Goal: Task Accomplishment & Management: Complete application form

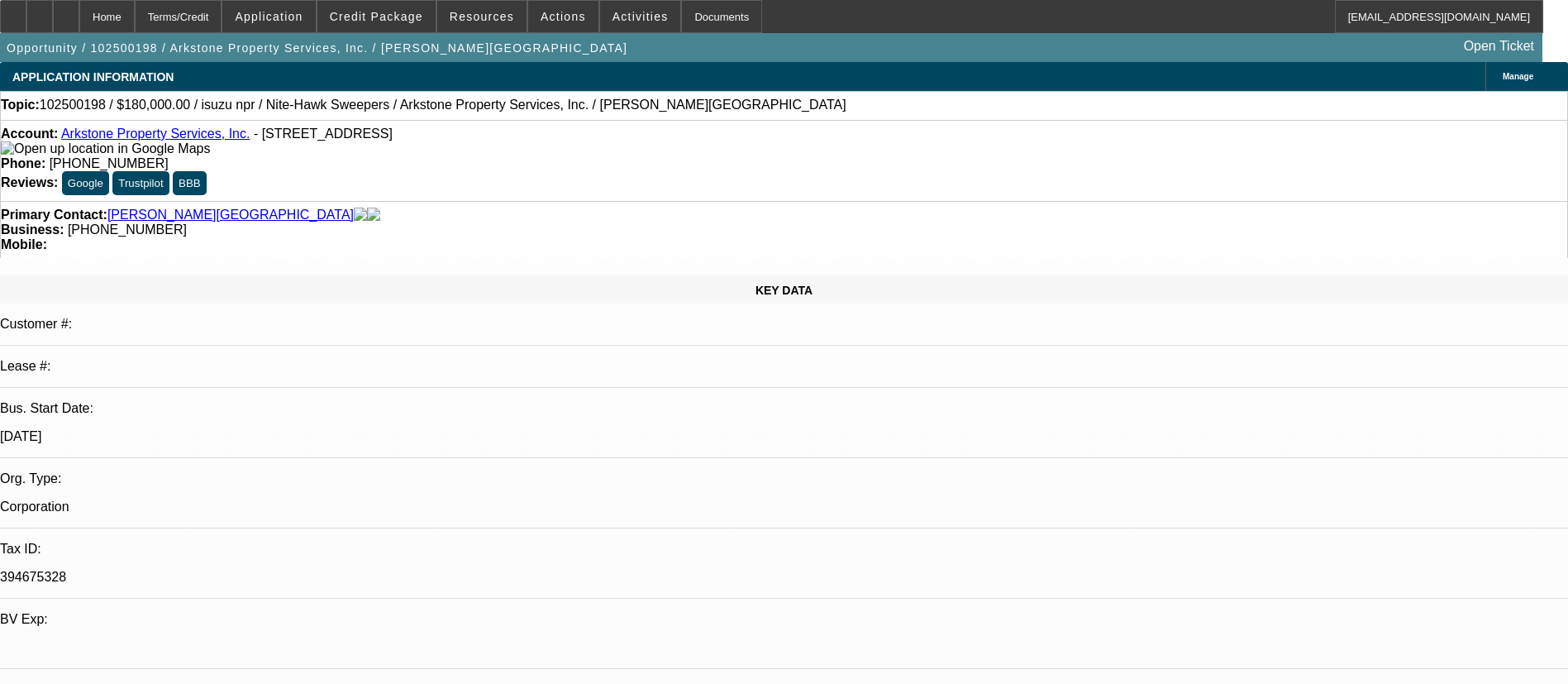
select select "0"
select select "0.1"
select select "4"
select select "0"
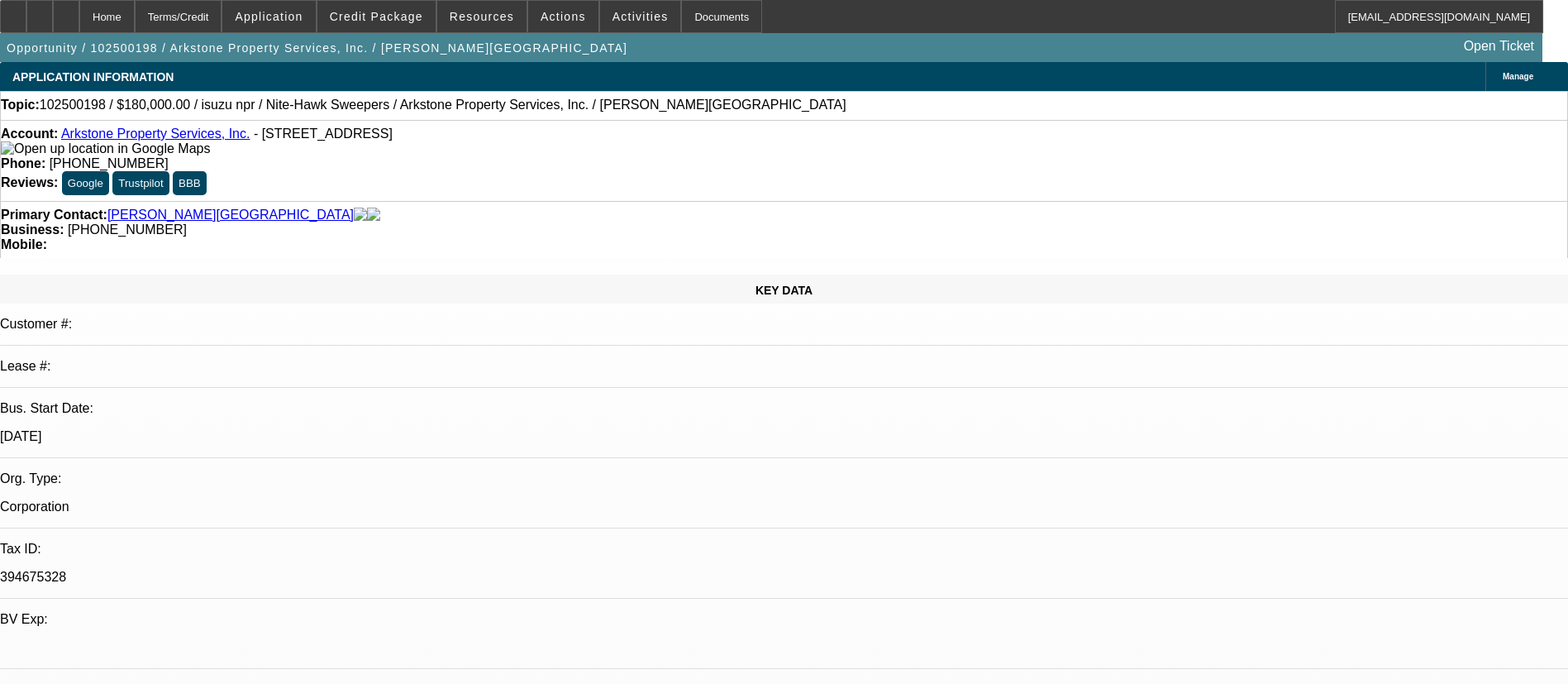
select select "0"
select select "0.1"
select select "4"
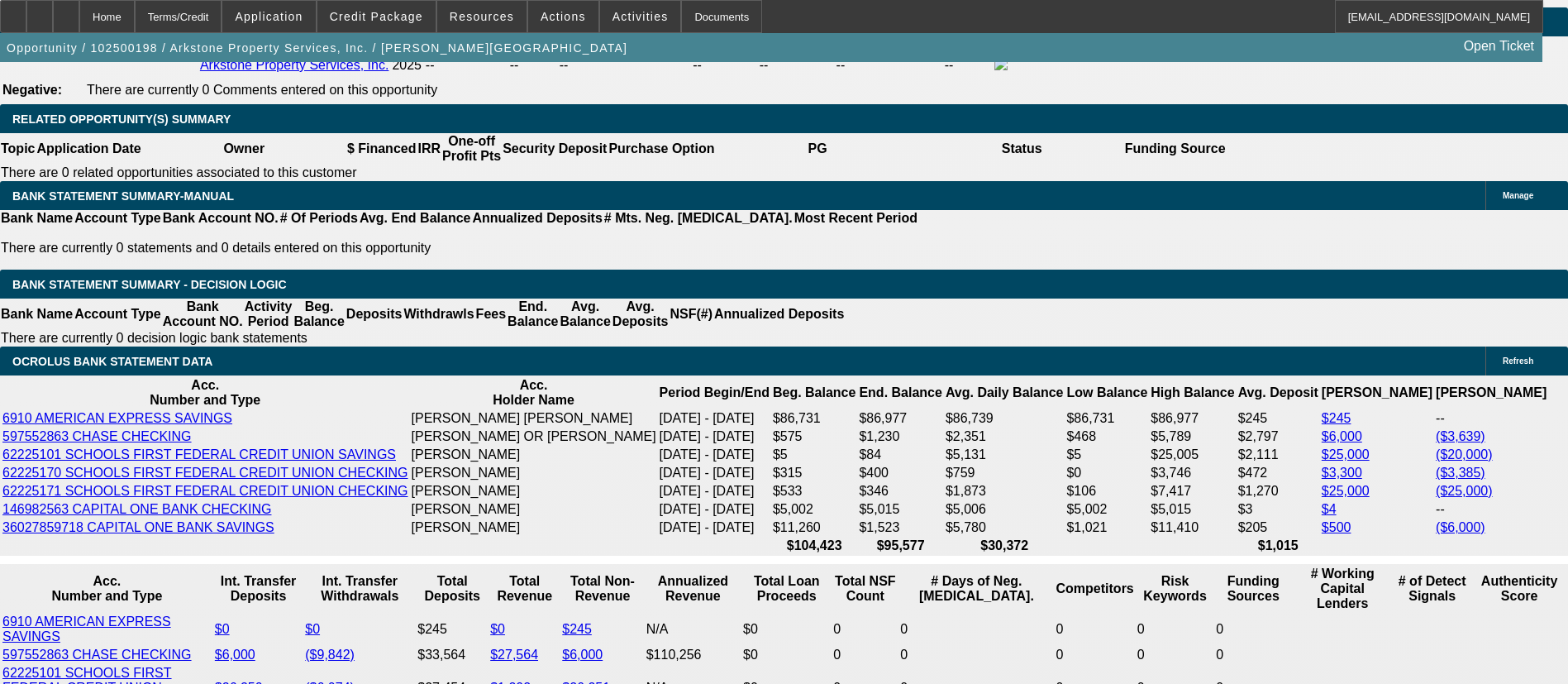
scroll to position [2644, 0]
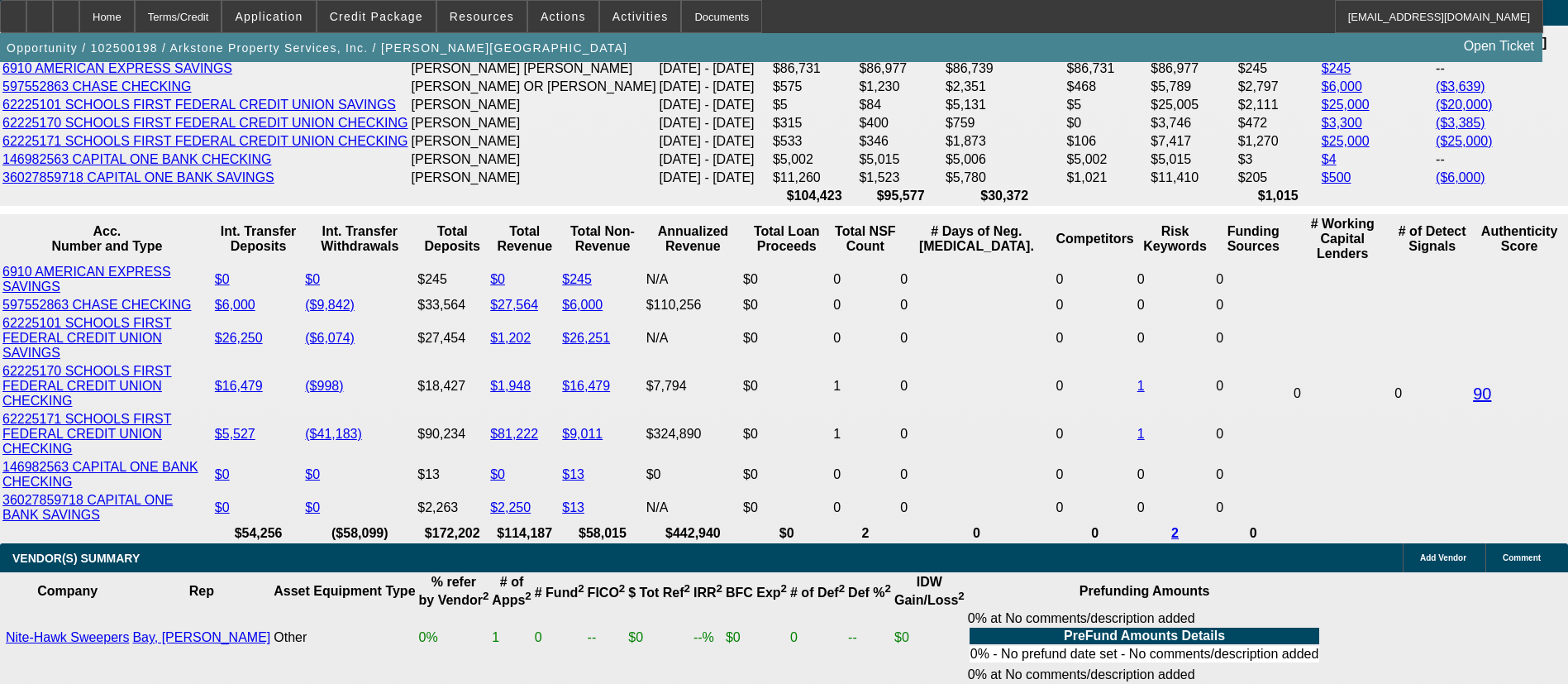
scroll to position [3048, 0]
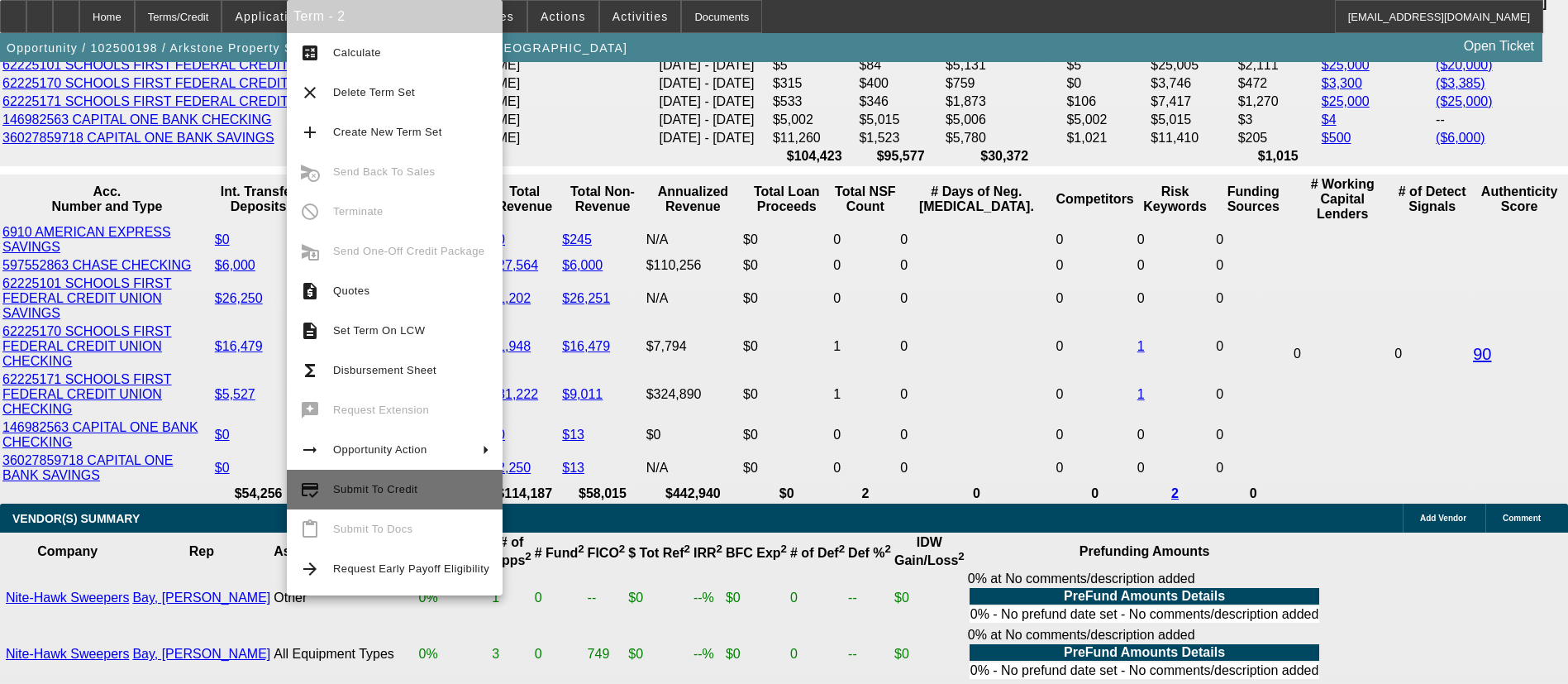
click at [417, 495] on span "Submit To Credit" at bounding box center [411, 489] width 156 height 20
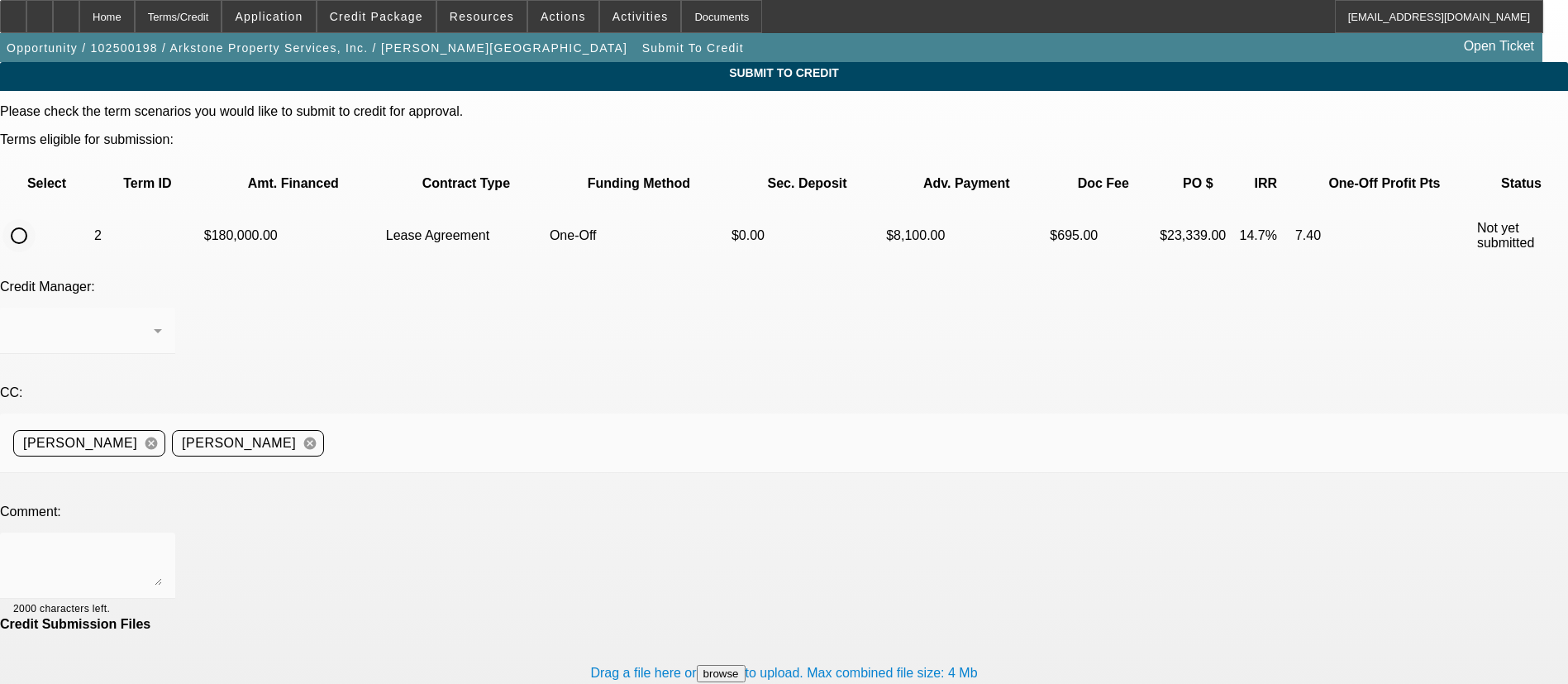
click at [35, 219] on input "radio" at bounding box center [19, 235] width 33 height 33
radio input "true"
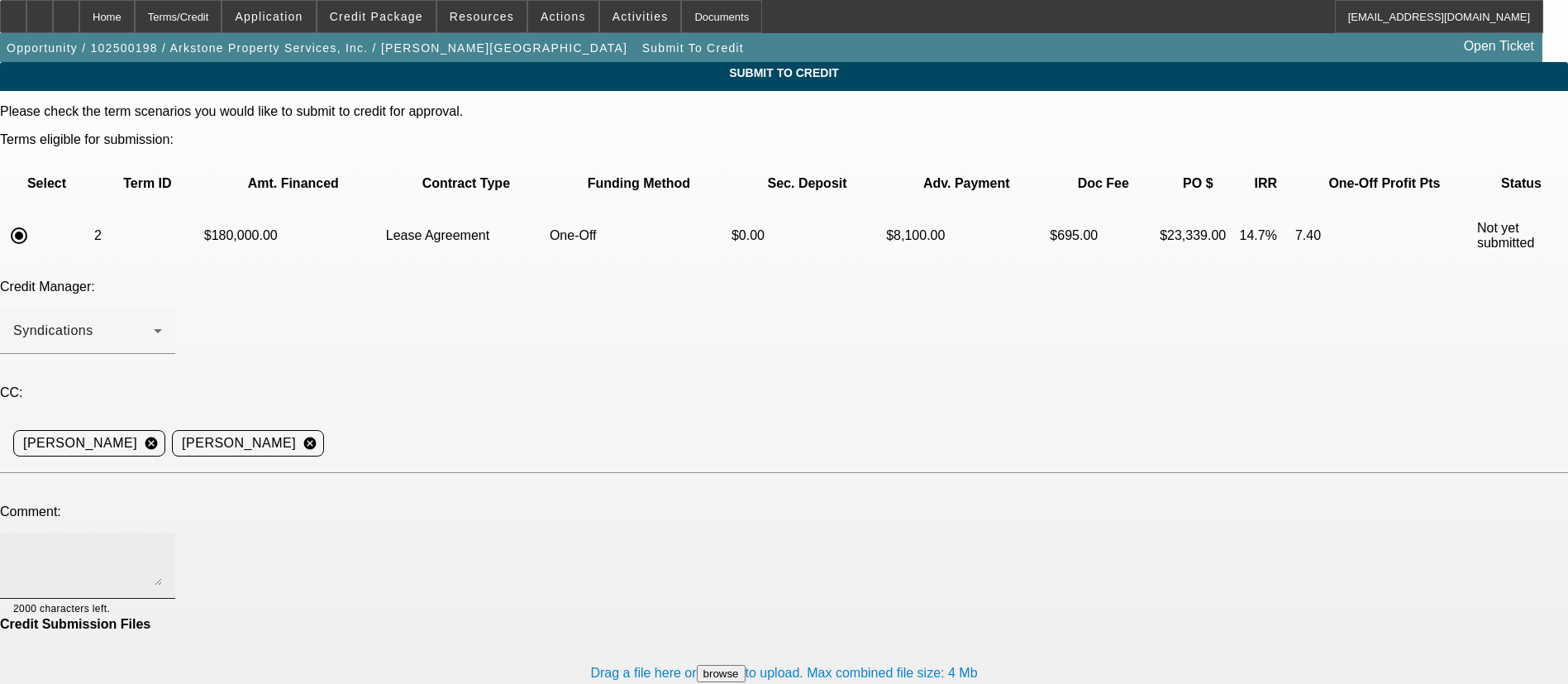
click at [162, 545] on textarea at bounding box center [87, 565] width 149 height 40
type textarea "Please send to northmill write up in notes. Thanks! Stephanie"
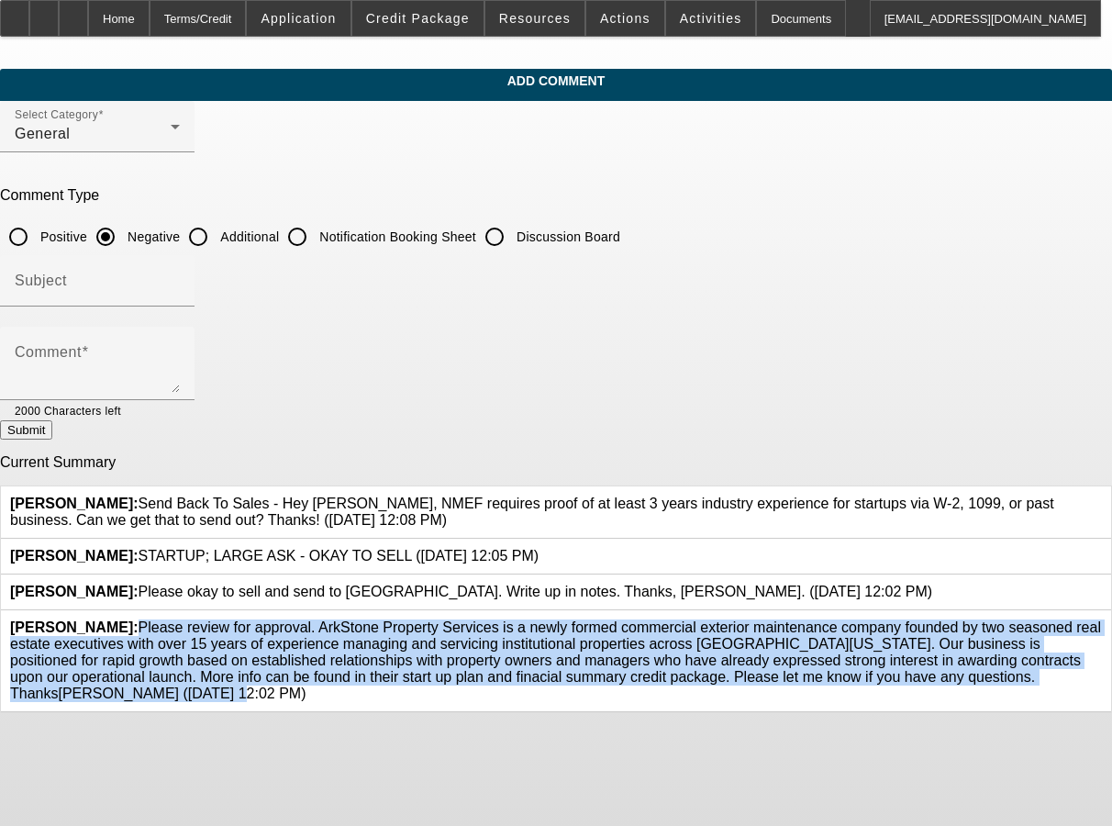
drag, startPoint x: 336, startPoint y: 751, endPoint x: 357, endPoint y: 650, distance: 103.1
click at [357, 650] on span "[PERSON_NAME]: Please review for approval. ArkStone Property Services is a newl…" at bounding box center [555, 660] width 1091 height 82
copy span "Please review for approval. ArkStone Property Services is a newly formed commer…"
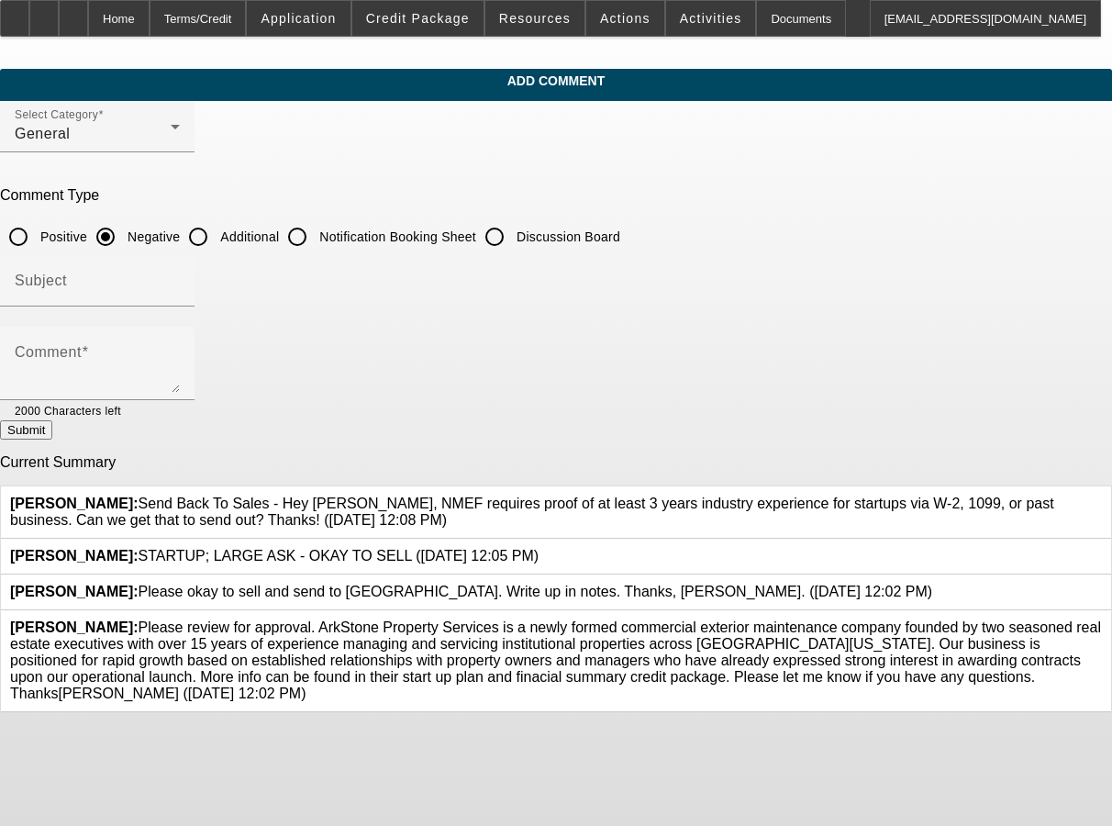
click at [220, 228] on div at bounding box center [198, 237] width 44 height 44
radio input "false"
radio input "true"
click at [180, 285] on input "Subject" at bounding box center [97, 288] width 165 height 22
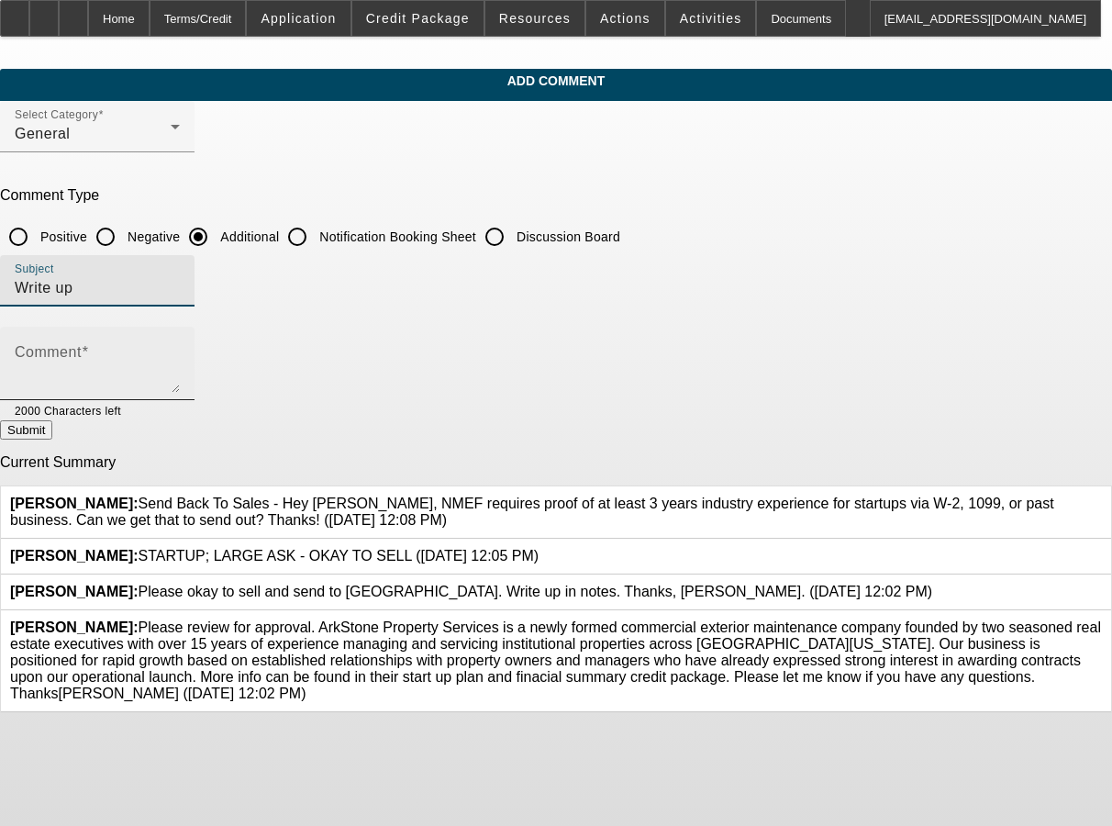
type input "Write up"
click at [180, 349] on textarea "Comment" at bounding box center [97, 371] width 165 height 44
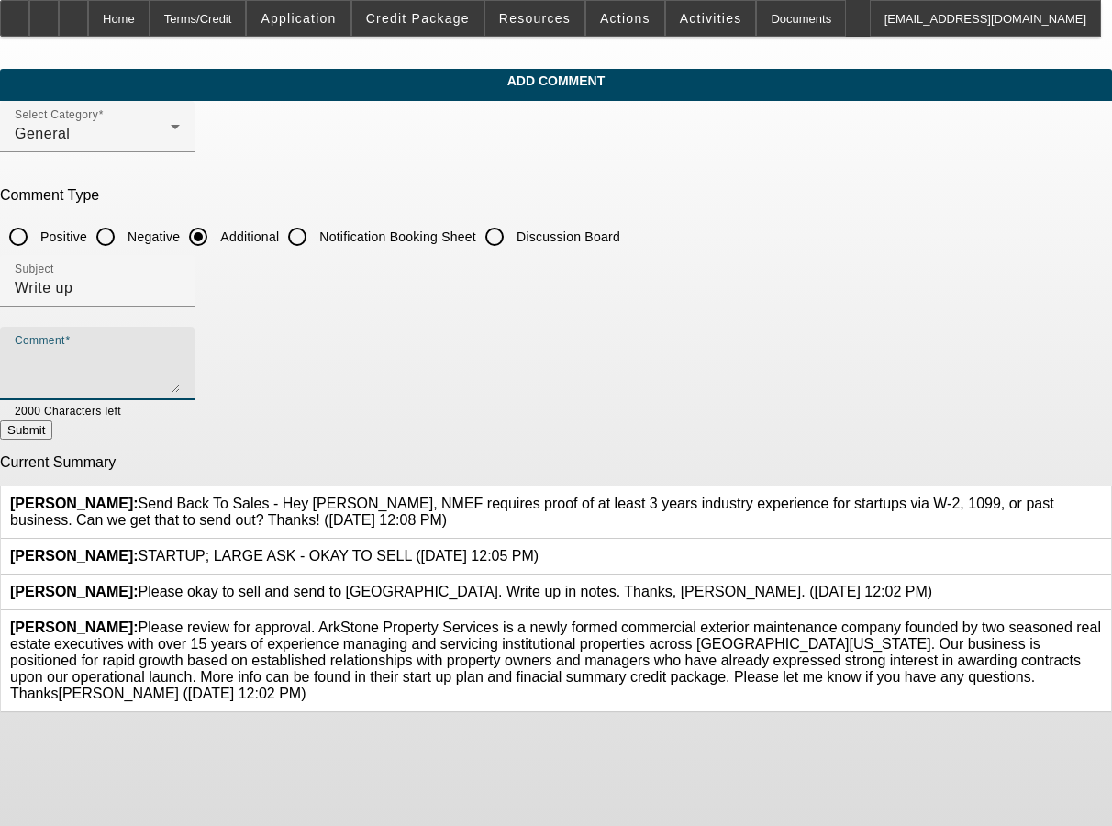
type textarea "v"
paste textarea "Please review for approval. ArkStone Property Services is a newly formed commer…"
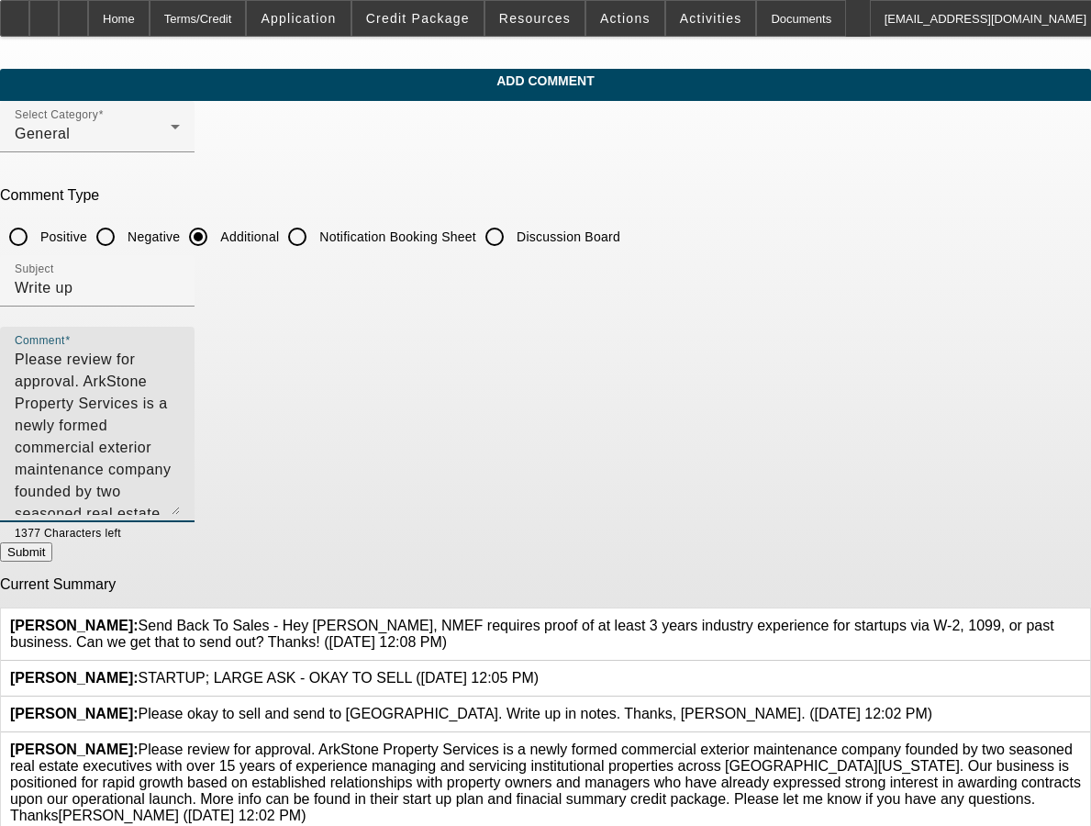
drag, startPoint x: 877, startPoint y: 389, endPoint x: 894, endPoint y: 511, distance: 123.1
click at [894, 511] on div "Comment Please review for approval. ArkStone Property Services is a newly forme…" at bounding box center [545, 435] width 1091 height 216
click at [180, 447] on textarea "Please review for approval. ArkStone Property Services is a newly formed commer…" at bounding box center [97, 432] width 165 height 166
click at [180, 503] on textarea "Please review for approval. ArkStone Property Services is a newly formed commer…" at bounding box center [97, 432] width 165 height 166
type textarea "Please review for approval. ArkStone Property Services is a newly formed commer…"
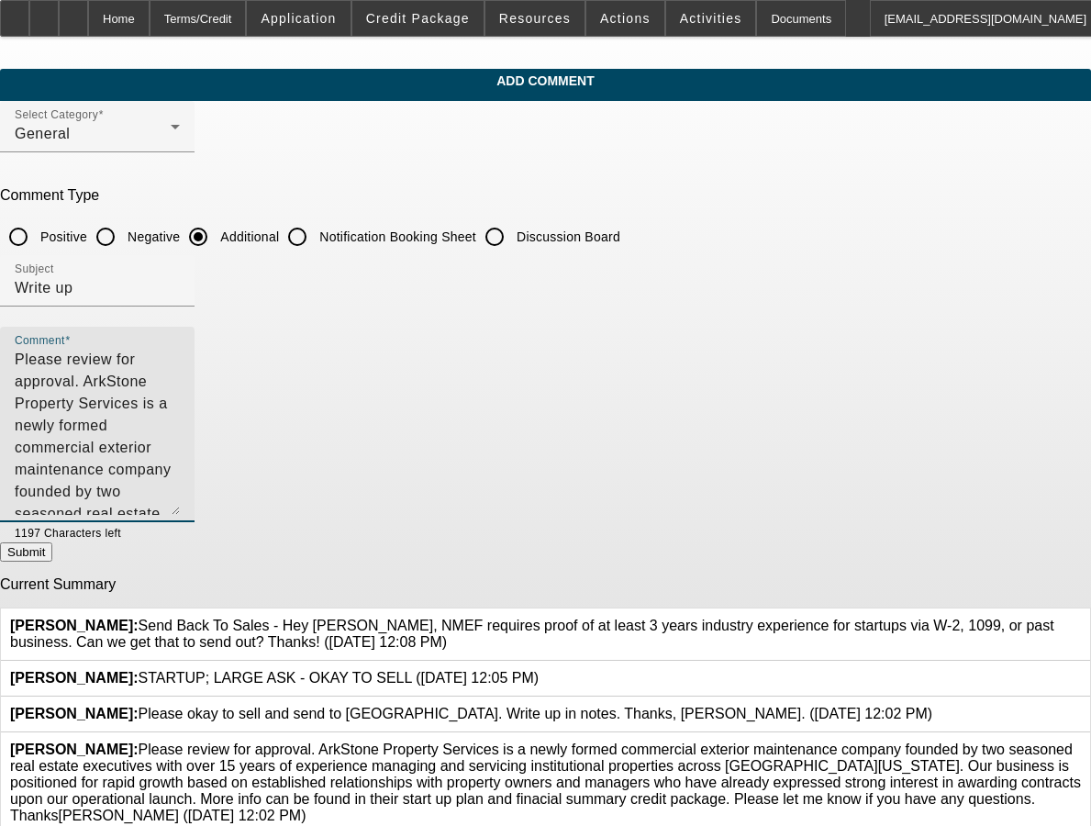
click at [52, 555] on button "Submit" at bounding box center [26, 551] width 52 height 19
radio input "true"
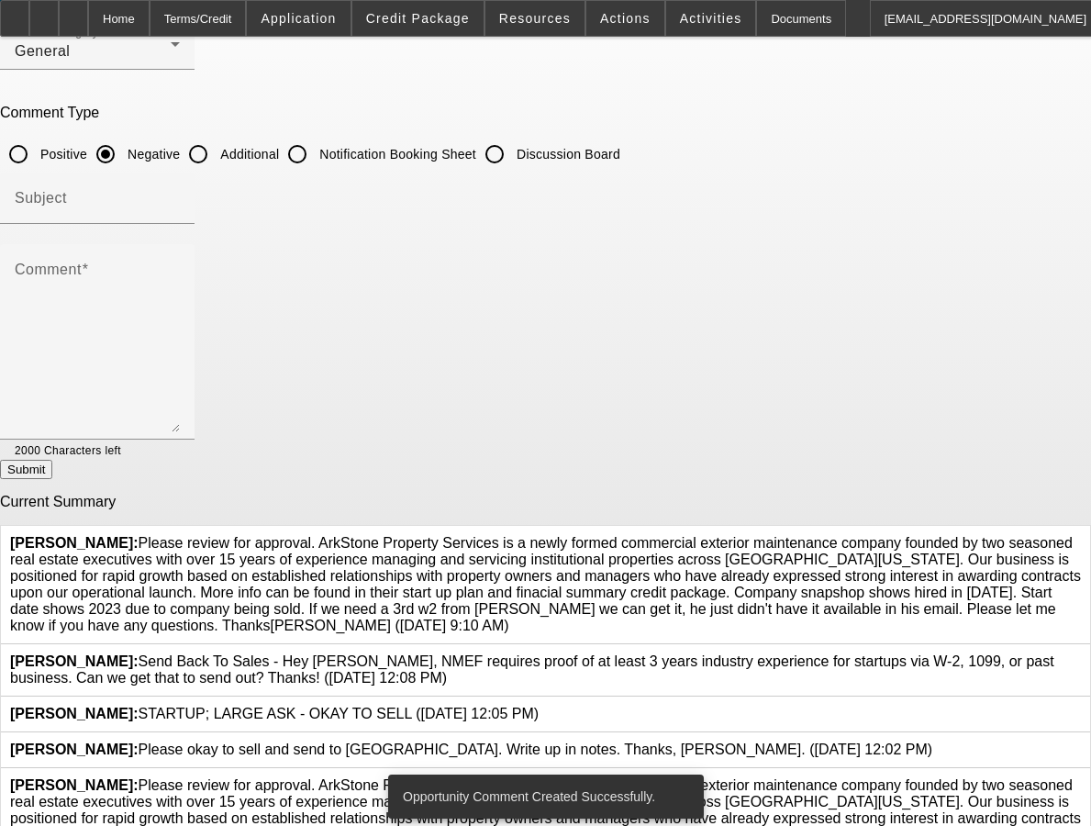
scroll to position [234, 0]
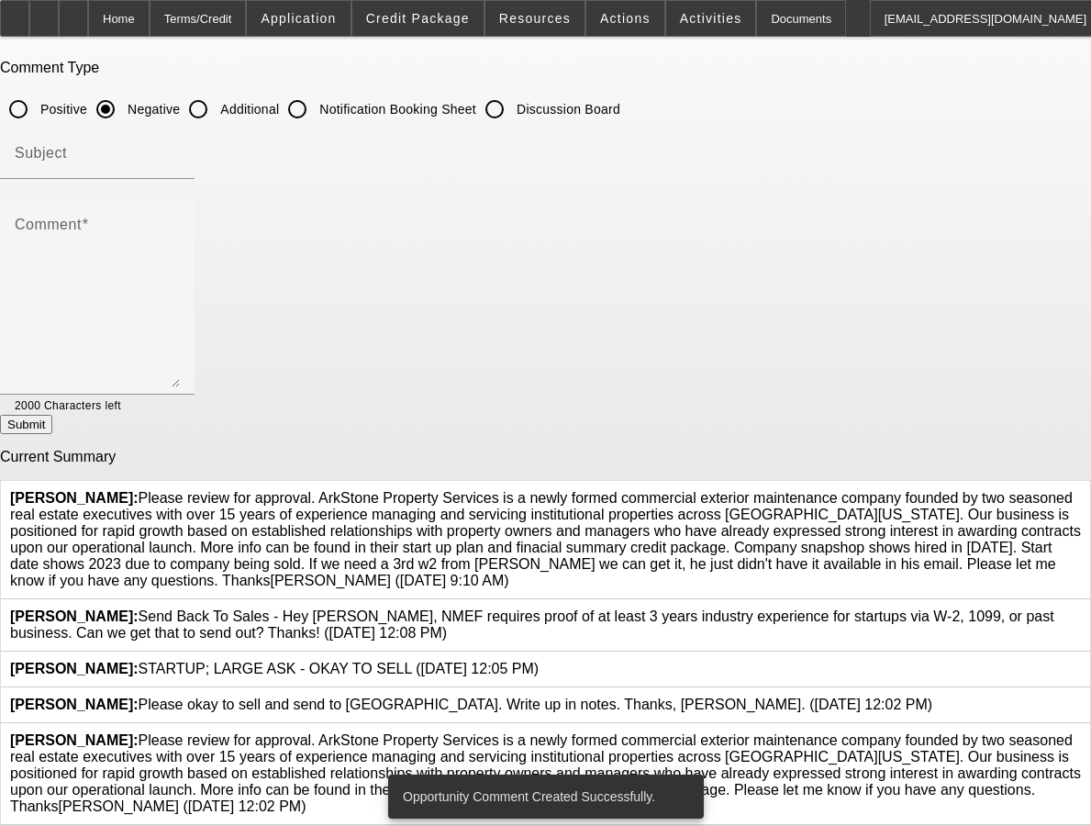
click at [1081, 732] on icon at bounding box center [1081, 732] width 0 height 0
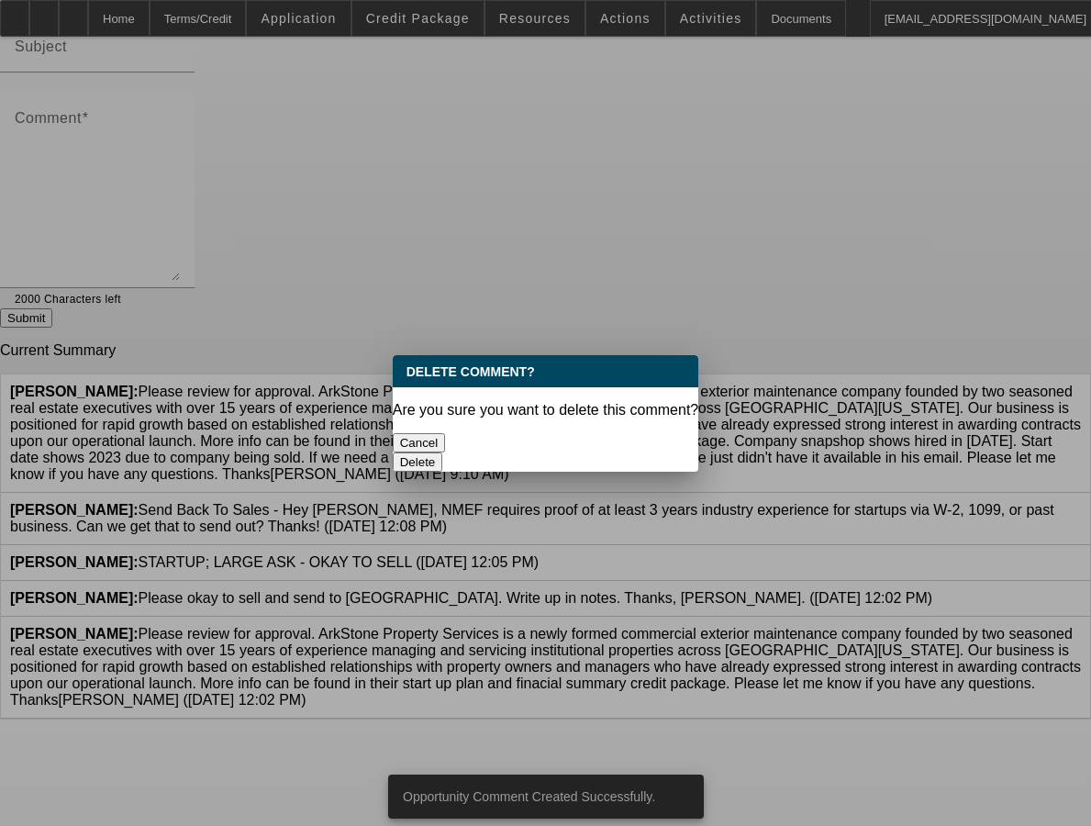
scroll to position [0, 0]
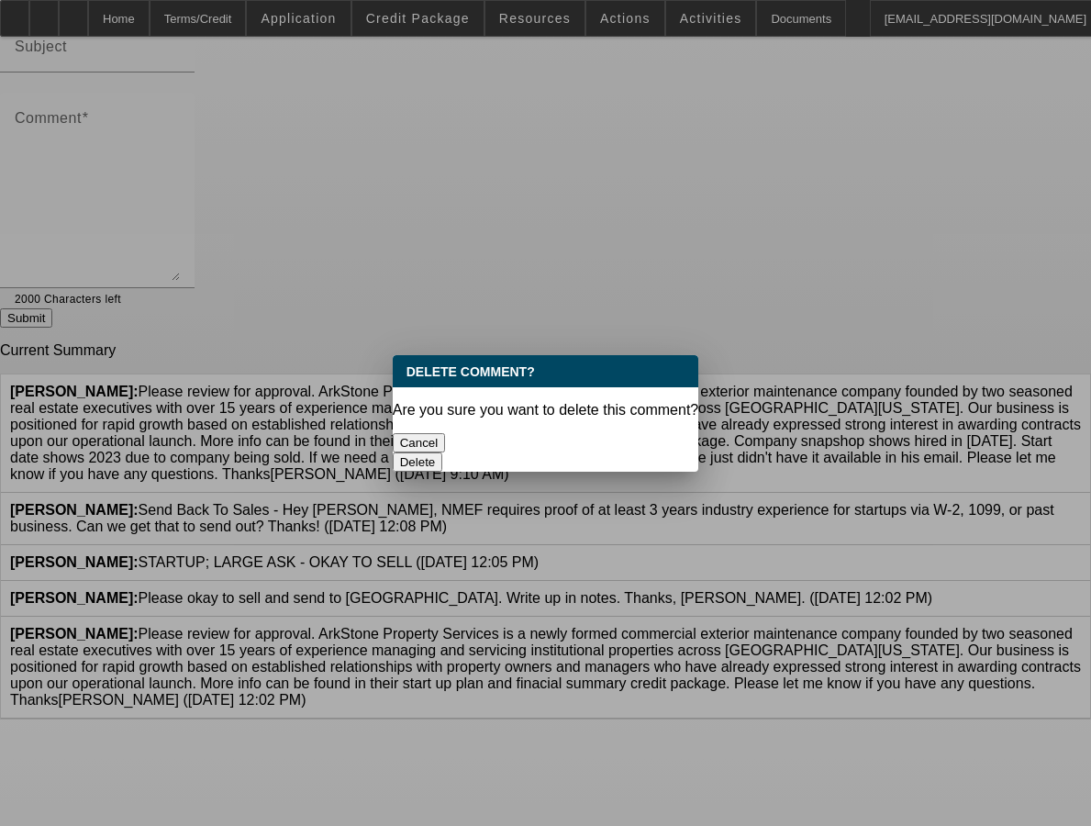
click at [443, 452] on button "Delete" at bounding box center [418, 461] width 50 height 19
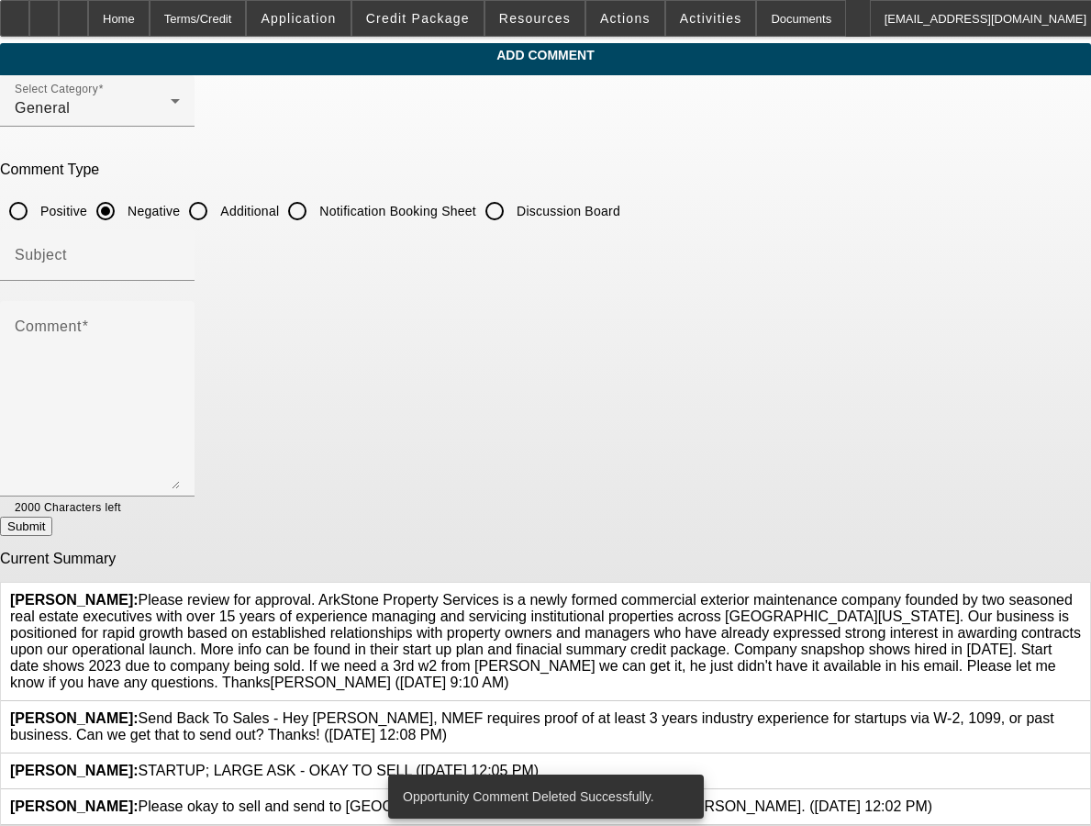
scroll to position [99, 0]
